Goal: Task Accomplishment & Management: Manage account settings

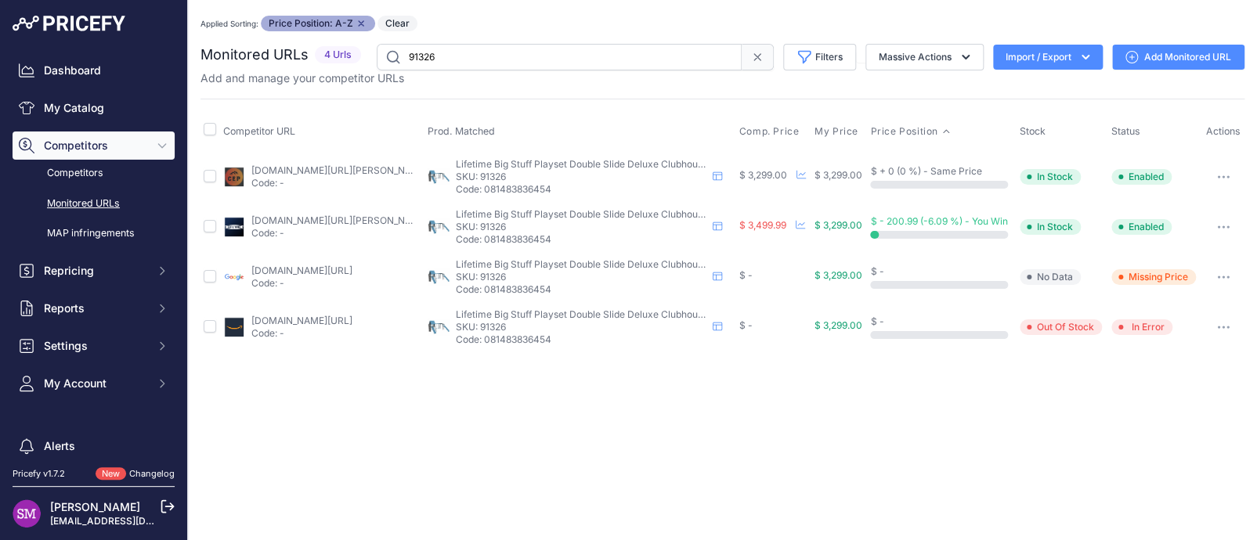
click at [1225, 282] on button "button" at bounding box center [1223, 277] width 31 height 22
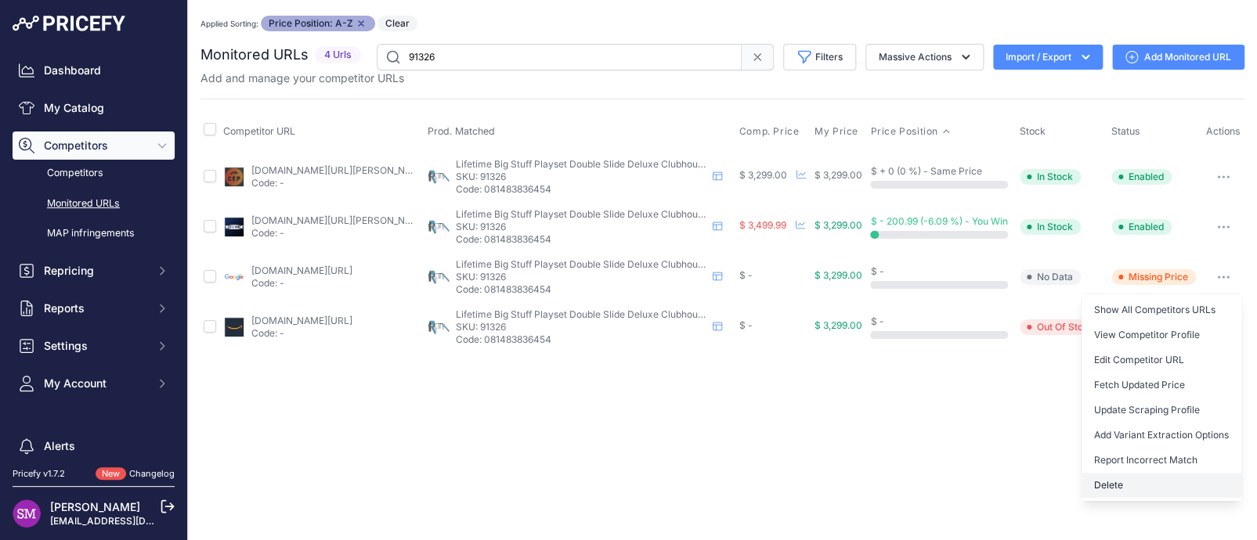
click at [1136, 478] on button "Delete" at bounding box center [1161, 485] width 160 height 25
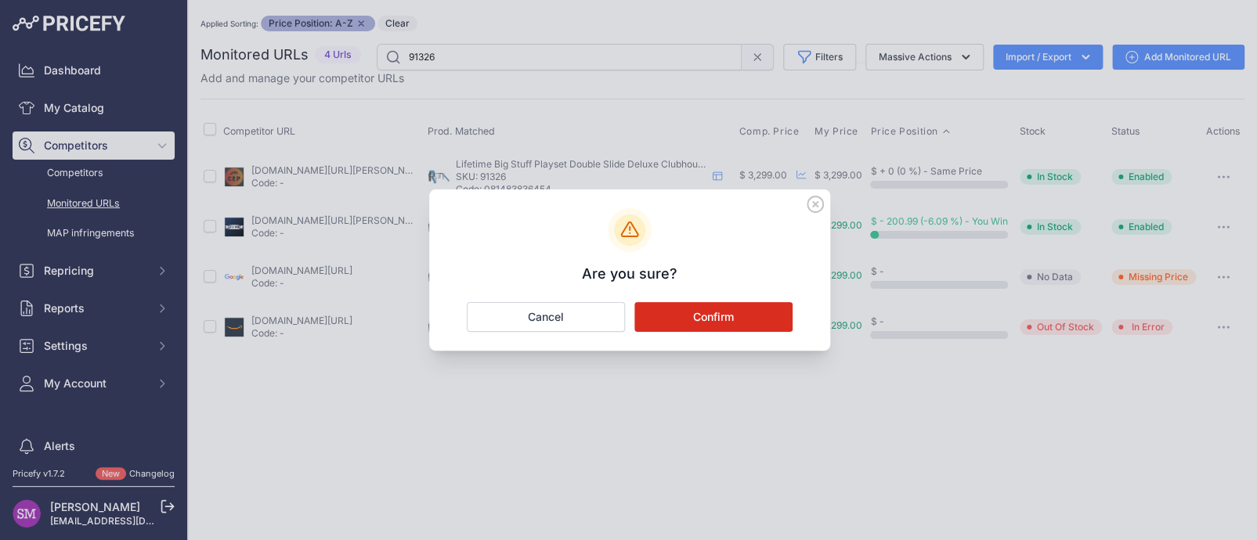
click at [727, 312] on button "Confirm" at bounding box center [713, 317] width 158 height 30
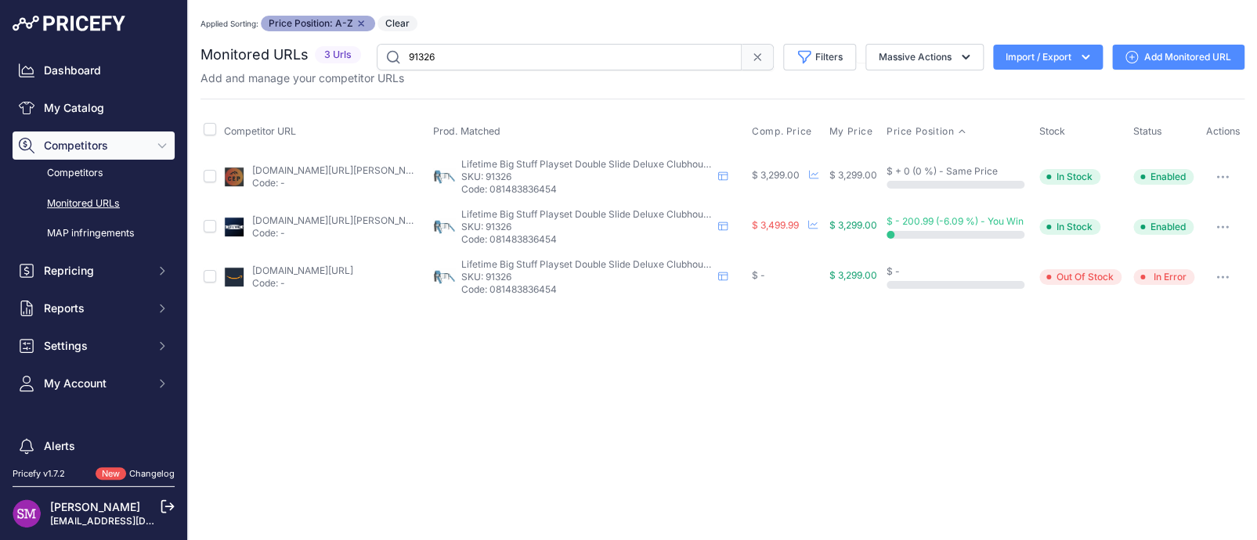
click at [327, 266] on link "amazon.com/gp/product/b0dnnvjj5r?prirule_jdsnikfkfjsd=9996" at bounding box center [301, 271] width 101 height 12
